Goal: Information Seeking & Learning: Find specific fact

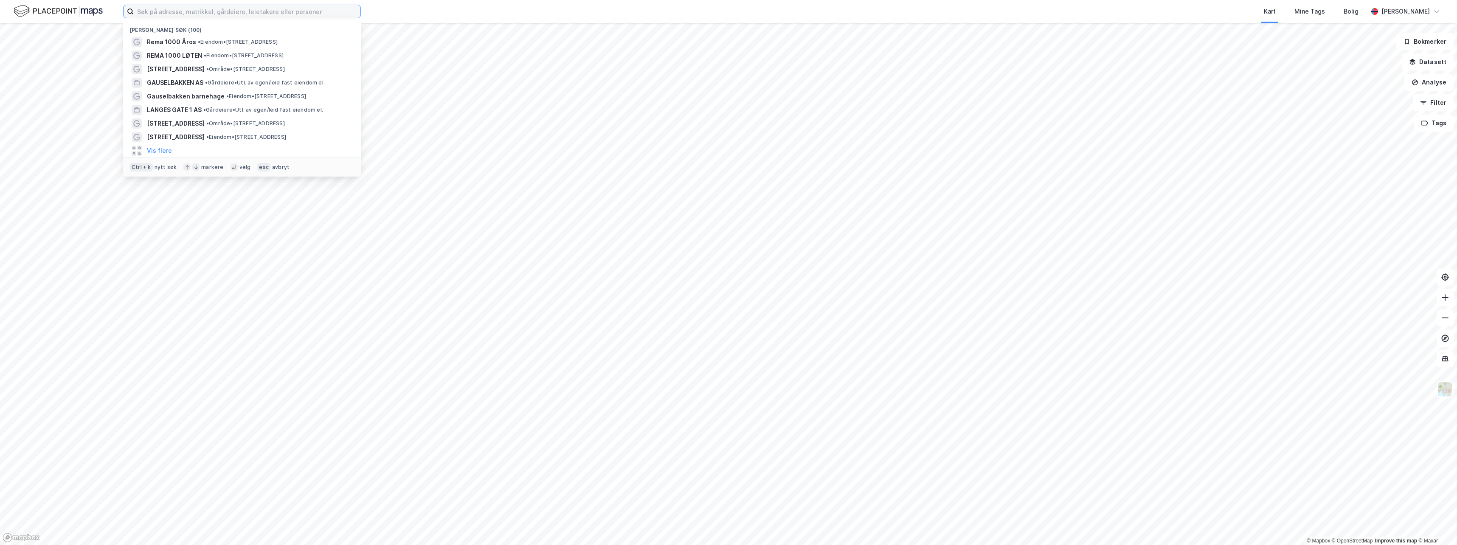
click at [143, 14] on input at bounding box center [247, 11] width 227 height 13
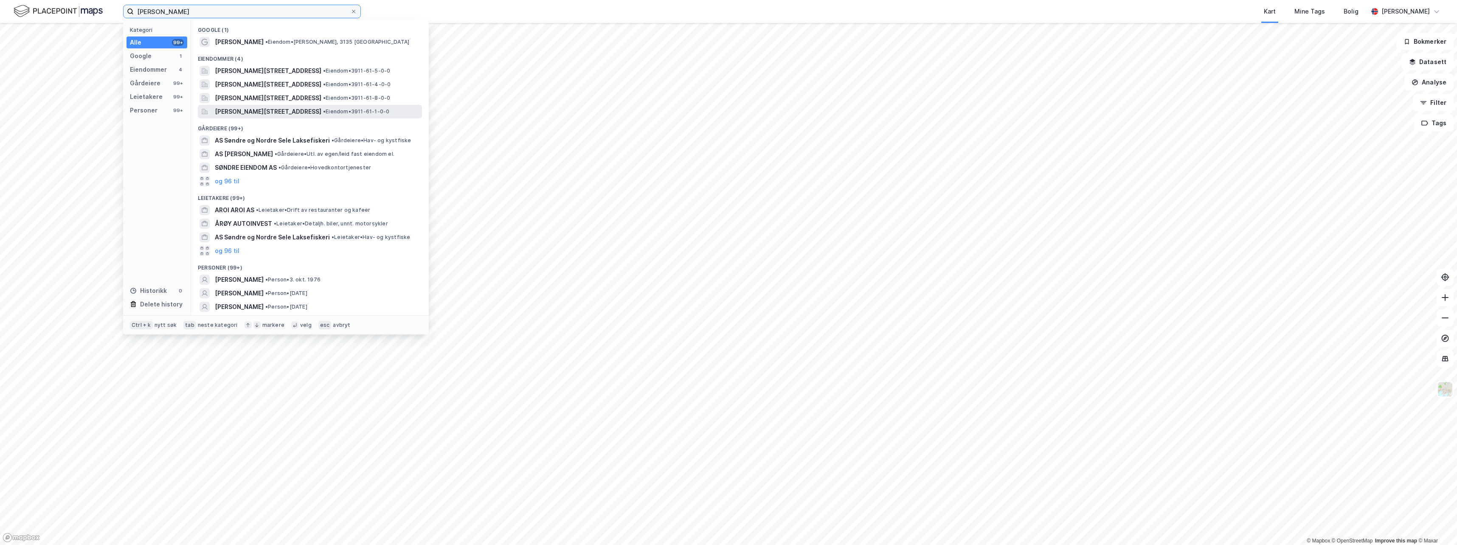
type input "[PERSON_NAME]"
click at [240, 109] on span "[PERSON_NAME][STREET_ADDRESS]" at bounding box center [268, 112] width 107 height 10
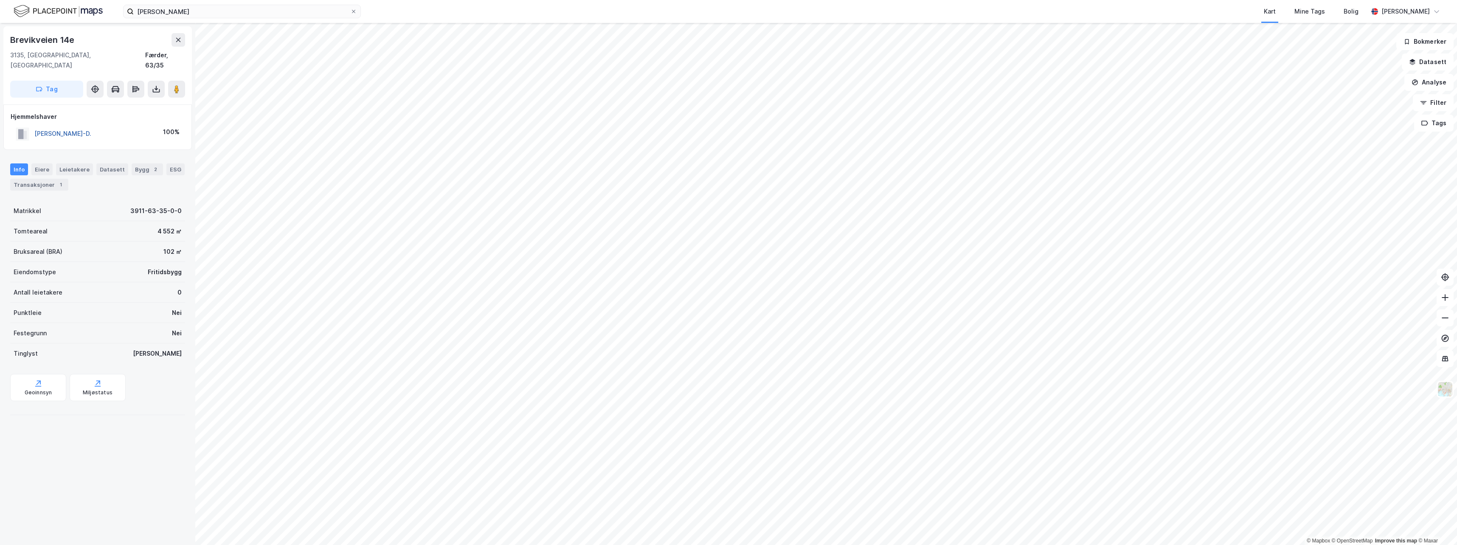
click at [0, 0] on button "[PERSON_NAME]-D." at bounding box center [0, 0] width 0 height 0
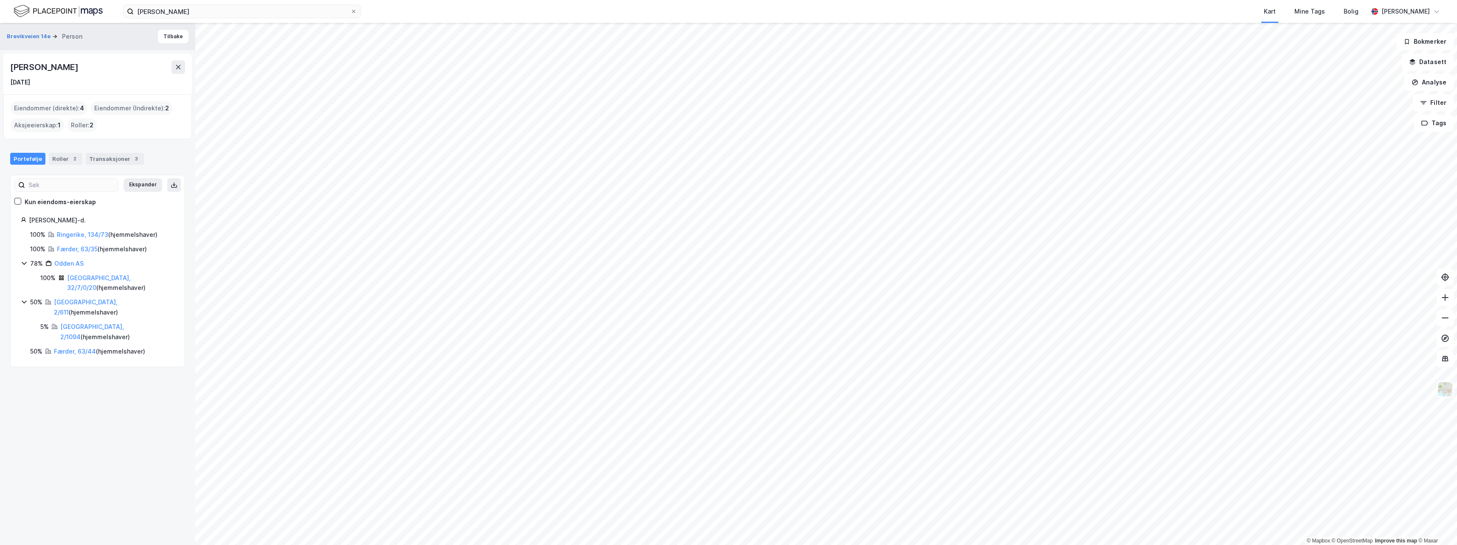
drag, startPoint x: 140, startPoint y: 66, endPoint x: -2, endPoint y: 65, distance: 141.4
click at [0, 65] on html "[PERSON_NAME] Kart Mine Tags [PERSON_NAME] © Mapbox © OpenStreetMap Improve thi…" at bounding box center [728, 272] width 1457 height 545
drag, startPoint x: -2, startPoint y: 65, endPoint x: 28, endPoint y: 69, distance: 29.5
copy div "© Mapbox © OpenStreetMap Improve this map © [PERSON_NAME] 14e Person [PERSON_NA…"
